Goal: Transaction & Acquisition: Purchase product/service

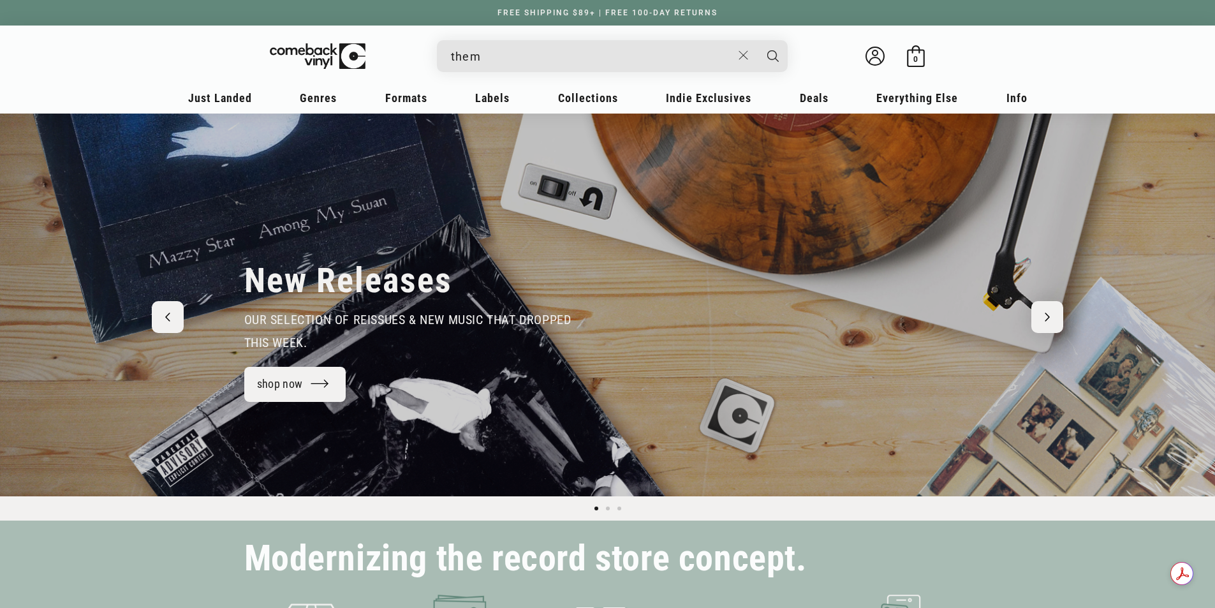
type input "theme"
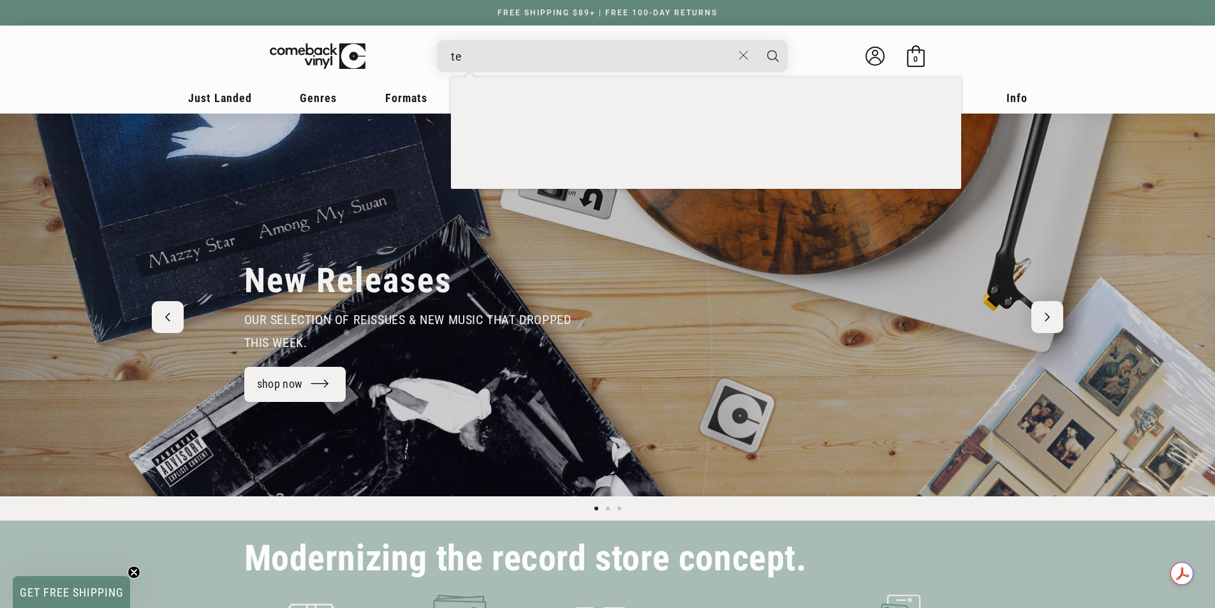
type input "t"
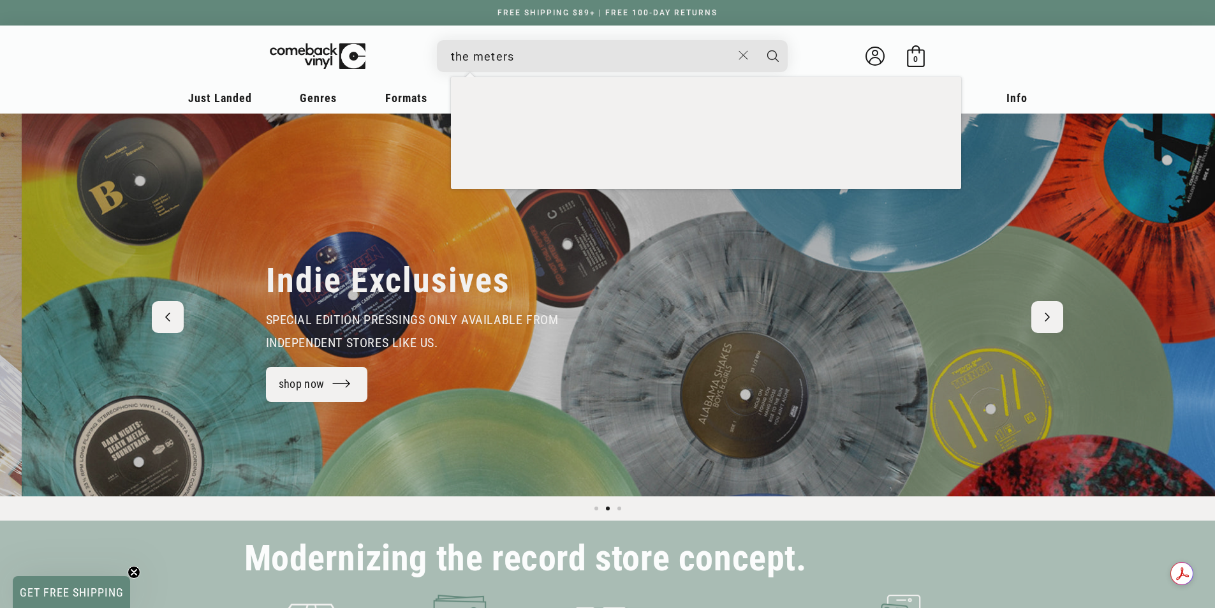
scroll to position [0, 1215]
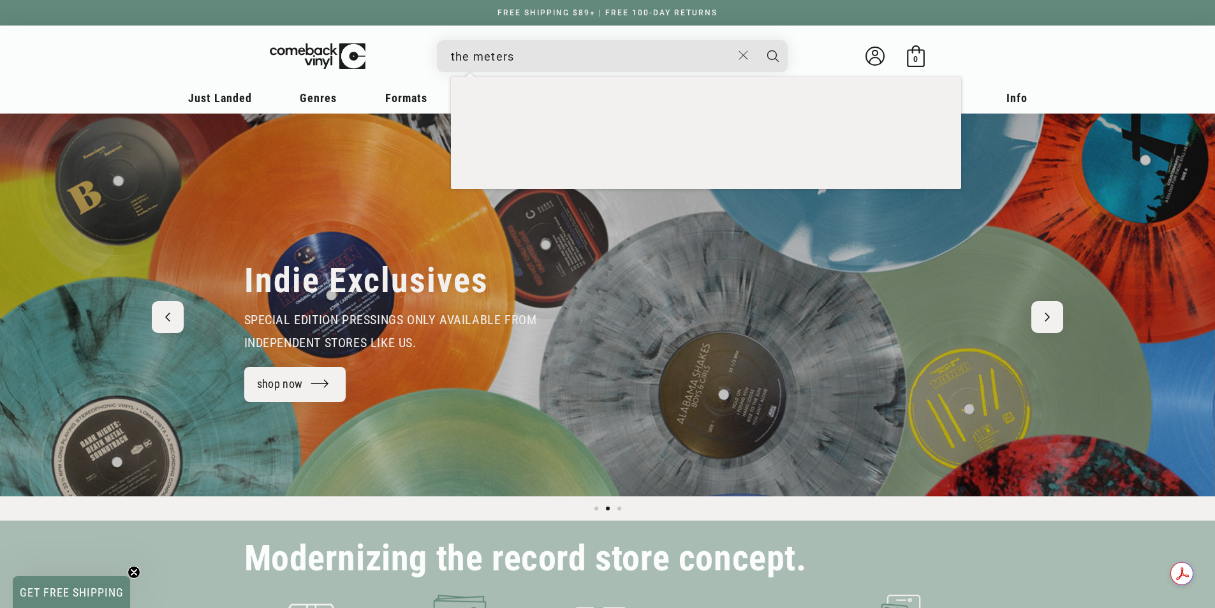
type input "the meters"
click at [757, 40] on button "Search" at bounding box center [773, 56] width 32 height 32
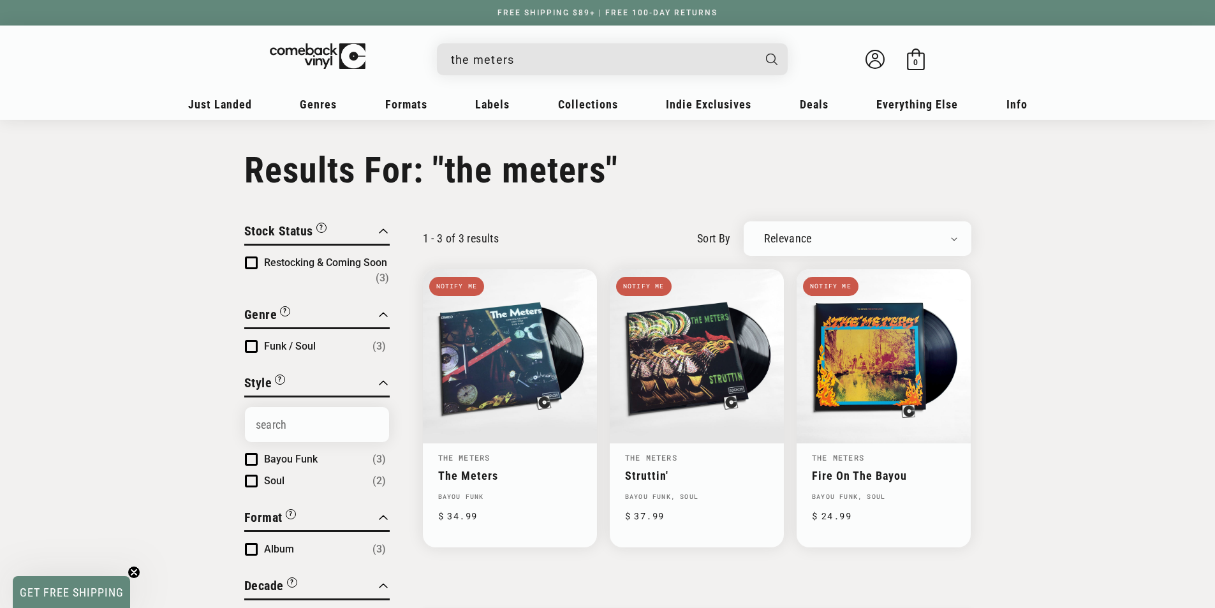
drag, startPoint x: 545, startPoint y: 51, endPoint x: 406, endPoint y: 75, distance: 140.4
click at [406, 75] on details-modal "the meters The Meters - "Meters" Regular price $ 19.99 Regular price $ Sale pri…" at bounding box center [612, 59] width 485 height 32
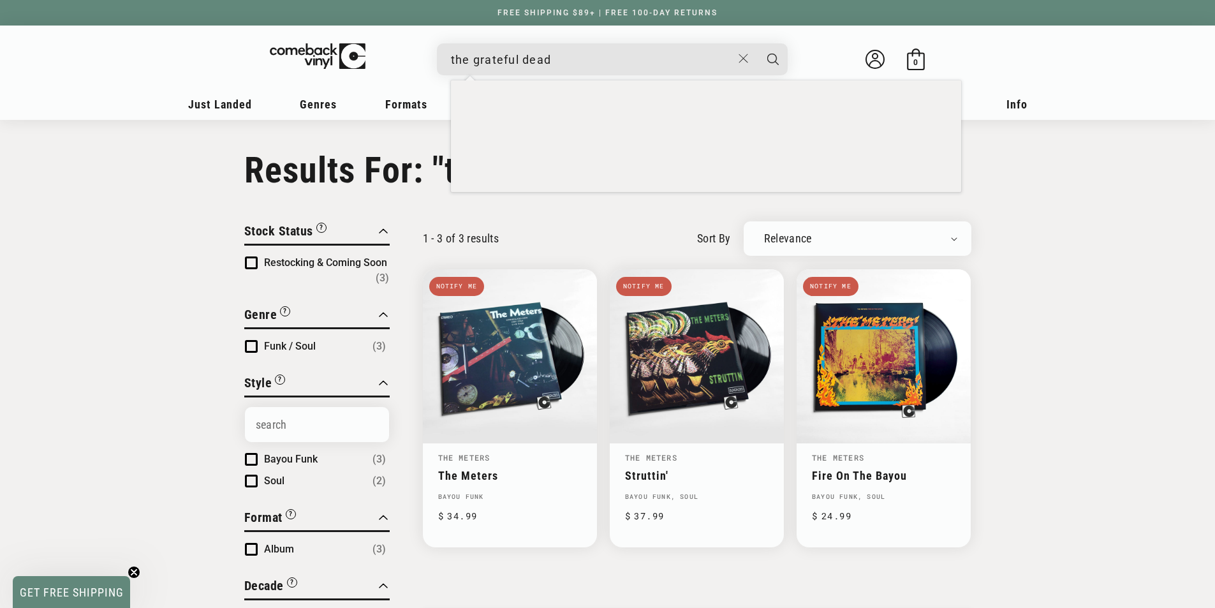
type input "the grateful dead"
click at [757, 43] on button "Search" at bounding box center [773, 59] width 32 height 32
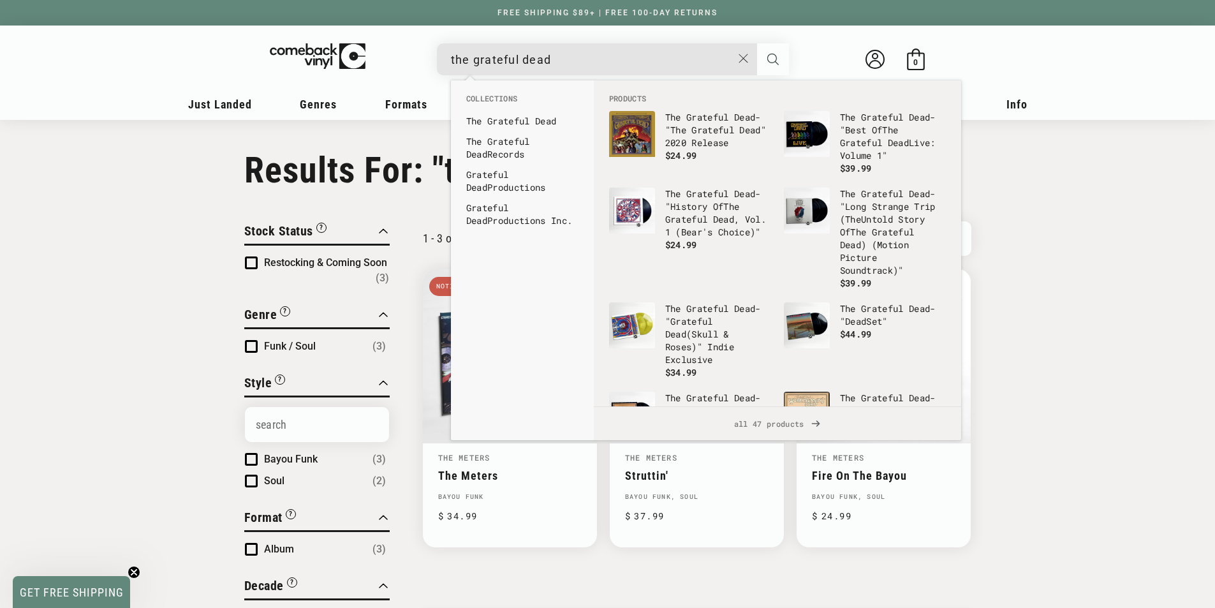
click at [774, 64] on icon "Search" at bounding box center [772, 59] width 11 height 11
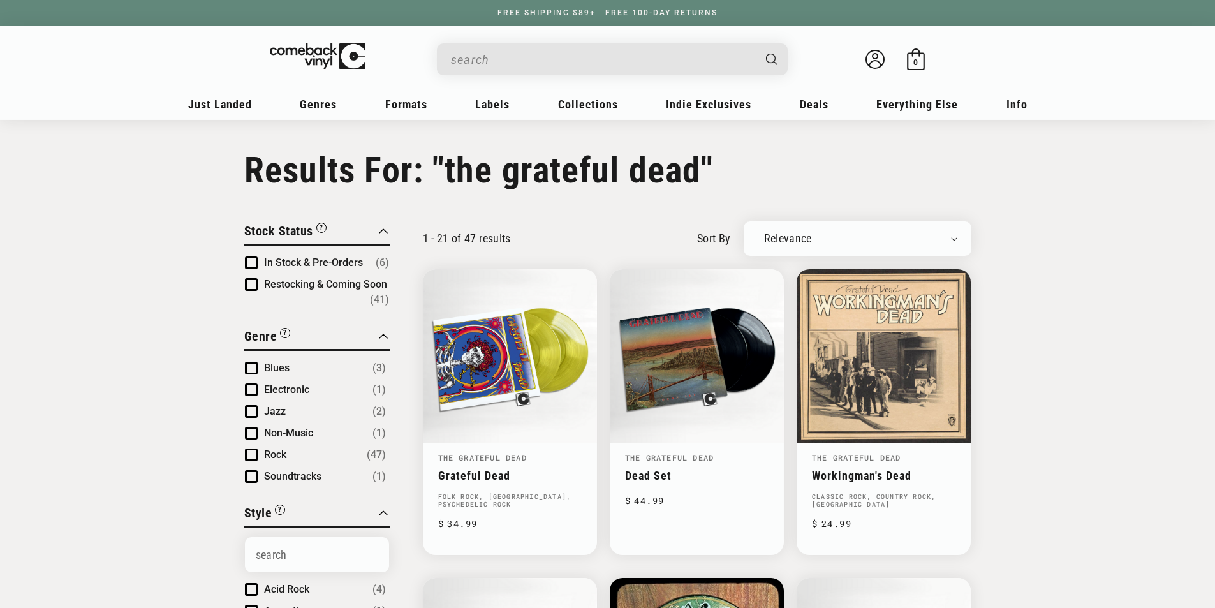
type input "the grateful dead"
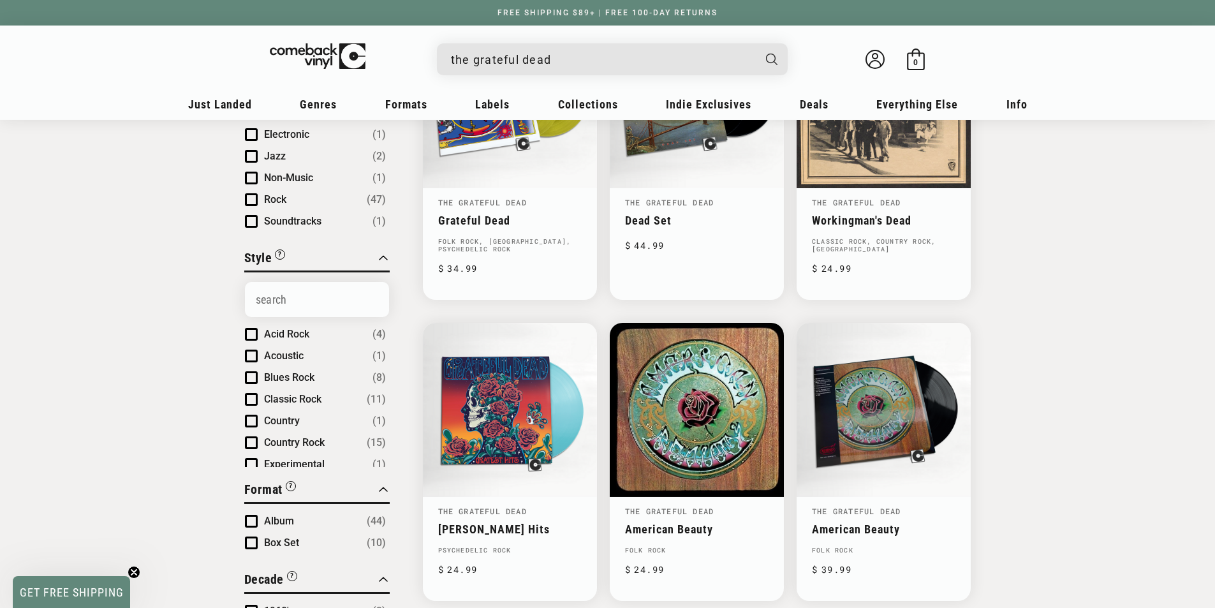
scroll to position [319, 0]
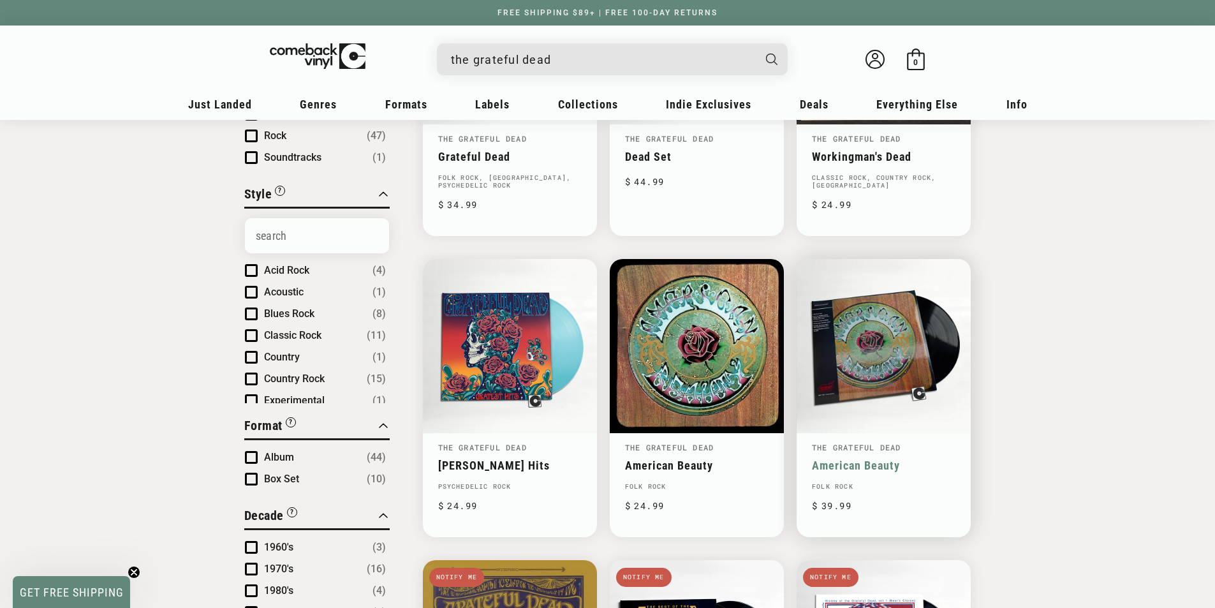
click at [901, 459] on link "American Beauty" at bounding box center [884, 465] width 144 height 13
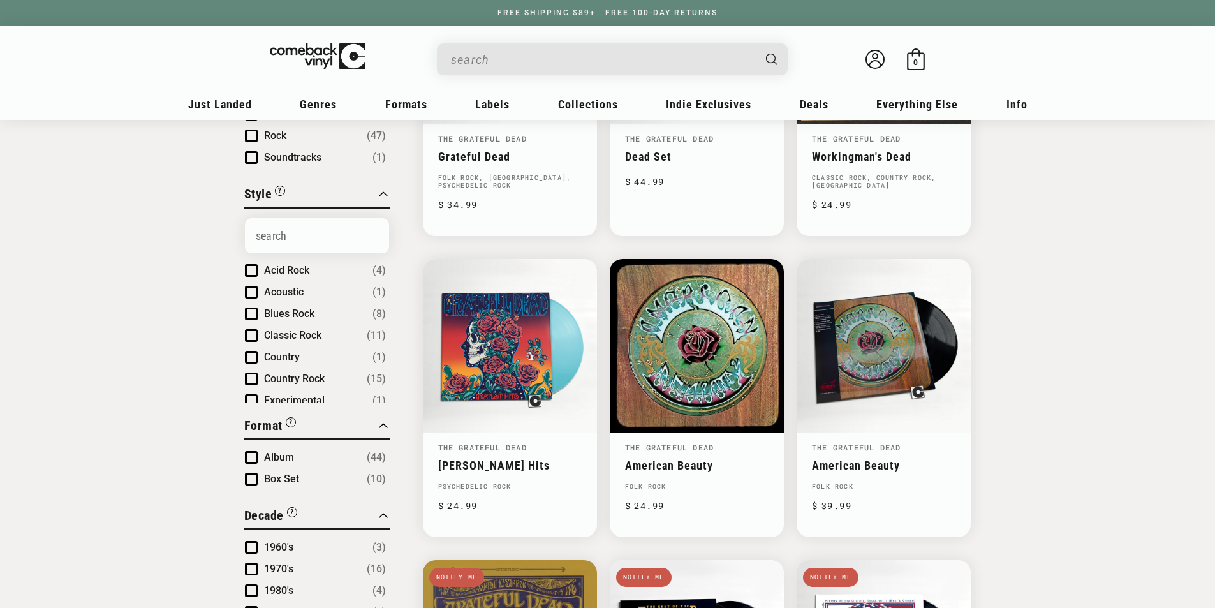
type input "the grateful dead"
